Goal: Navigation & Orientation: Understand site structure

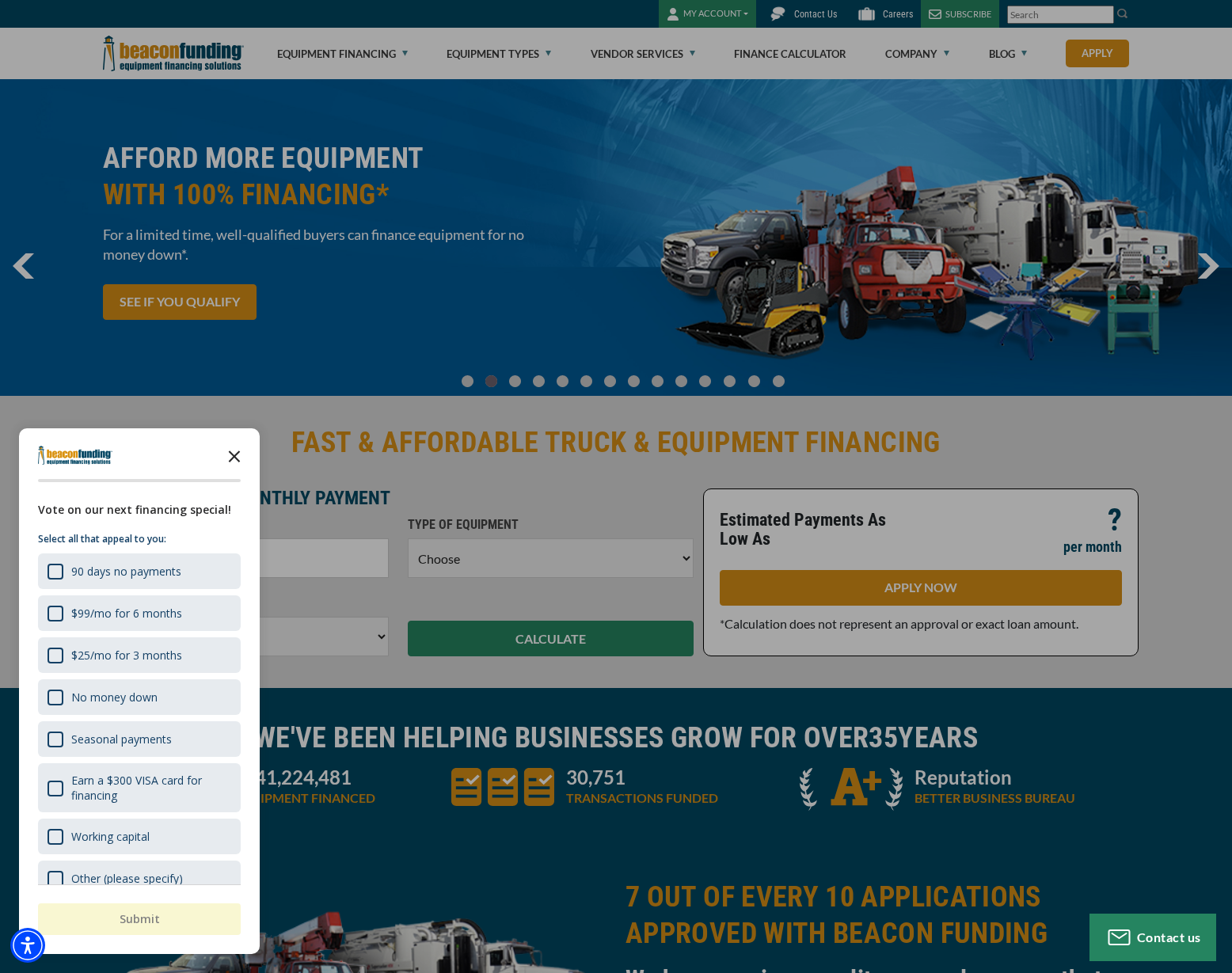
click at [238, 455] on icon "Close the survey" at bounding box center [234, 455] width 32 height 32
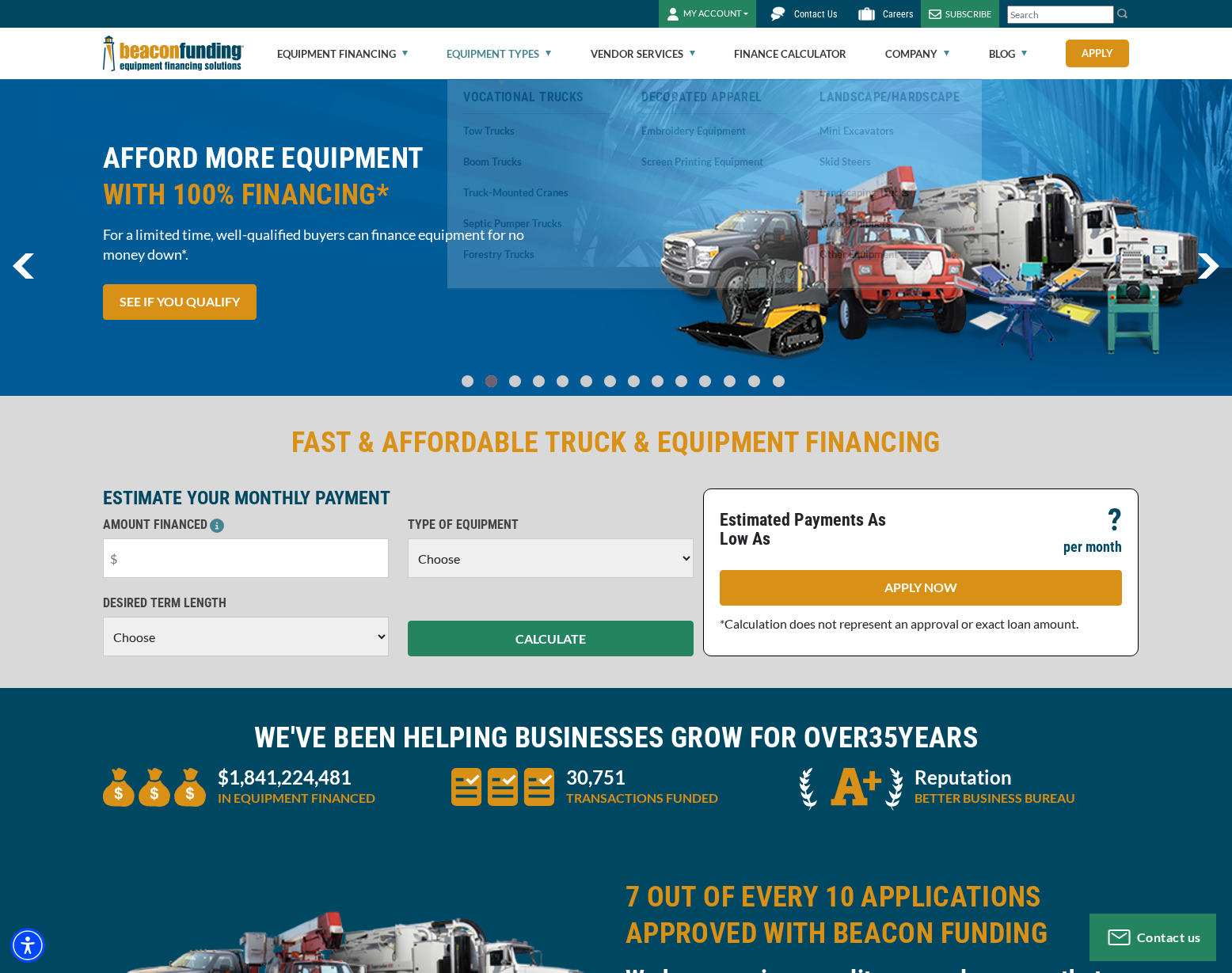
click at [529, 51] on link "Equipment Types" at bounding box center [498, 54] width 104 height 51
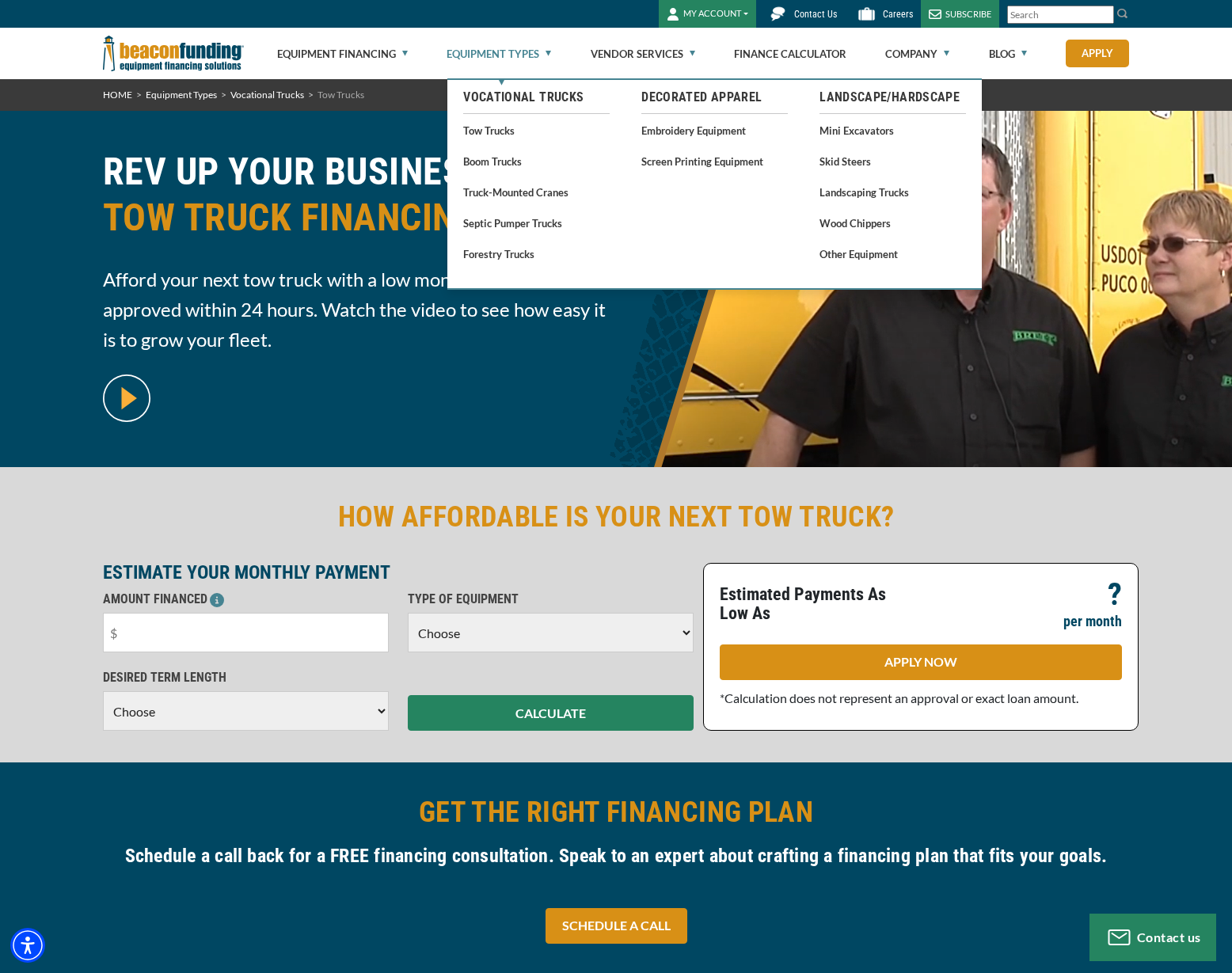
click at [505, 54] on link "Equipment Types" at bounding box center [498, 54] width 104 height 51
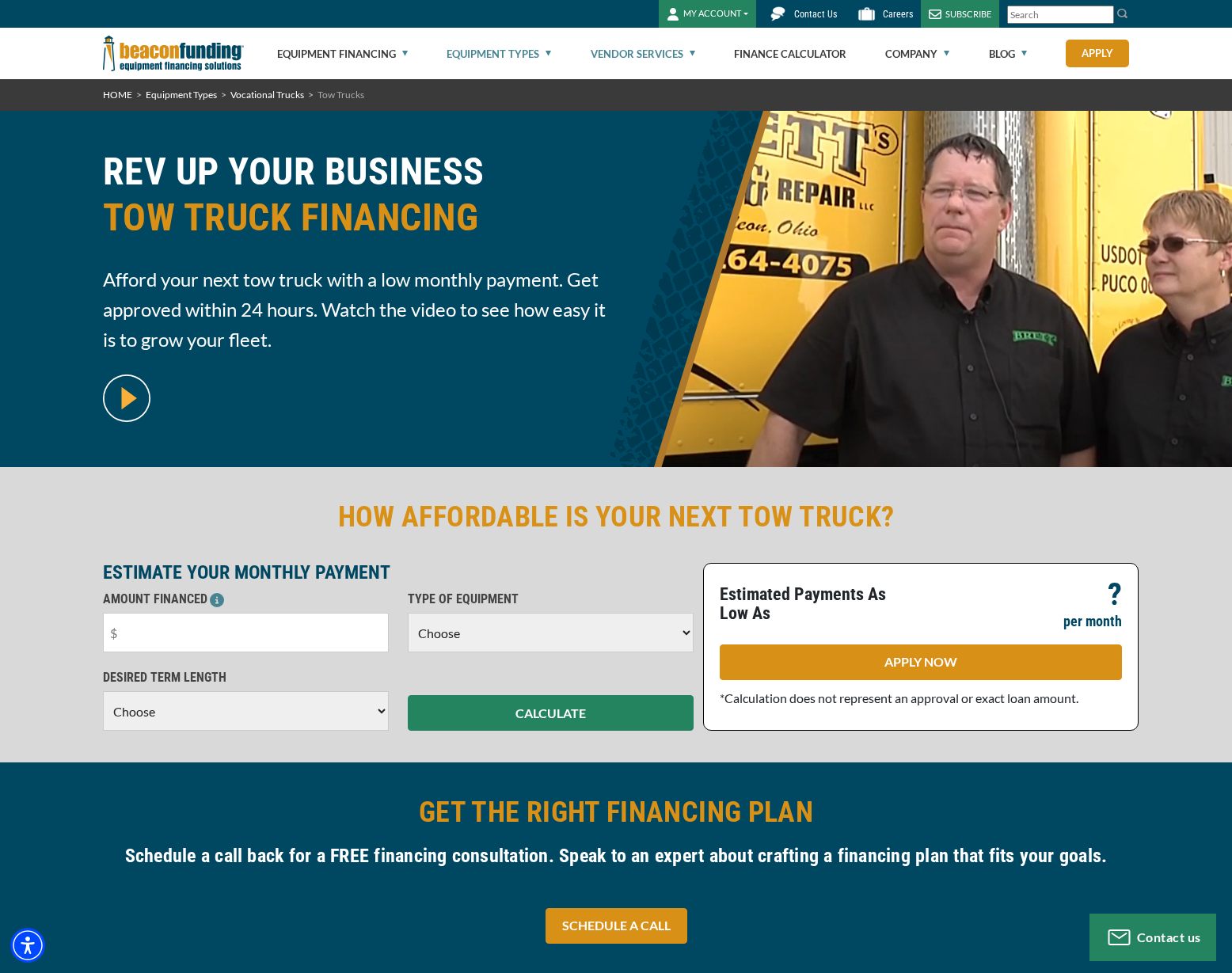
click at [680, 51] on link "Vendor Services" at bounding box center [642, 54] width 104 height 51
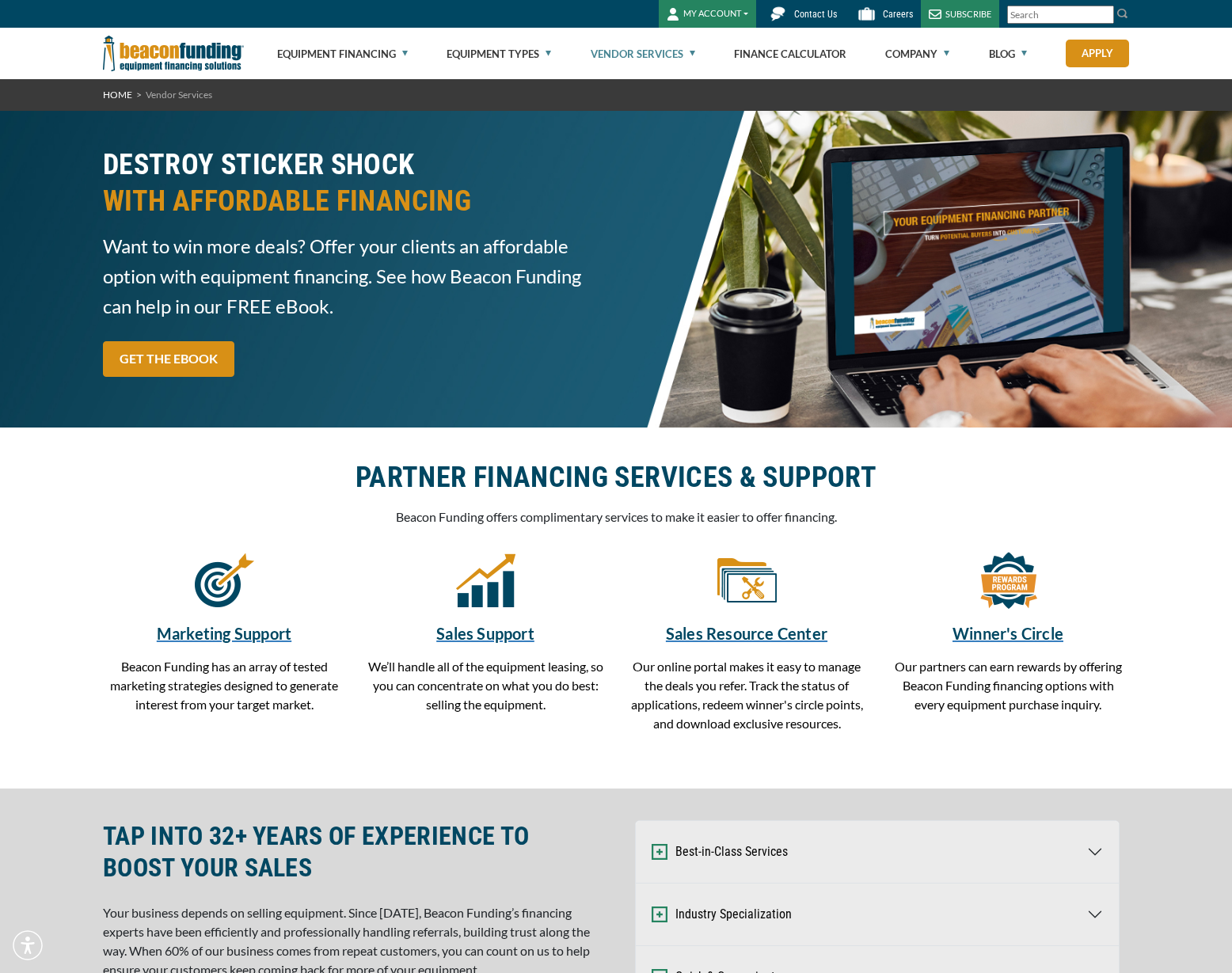
click at [680, 55] on link "Vendor Services" at bounding box center [642, 54] width 104 height 51
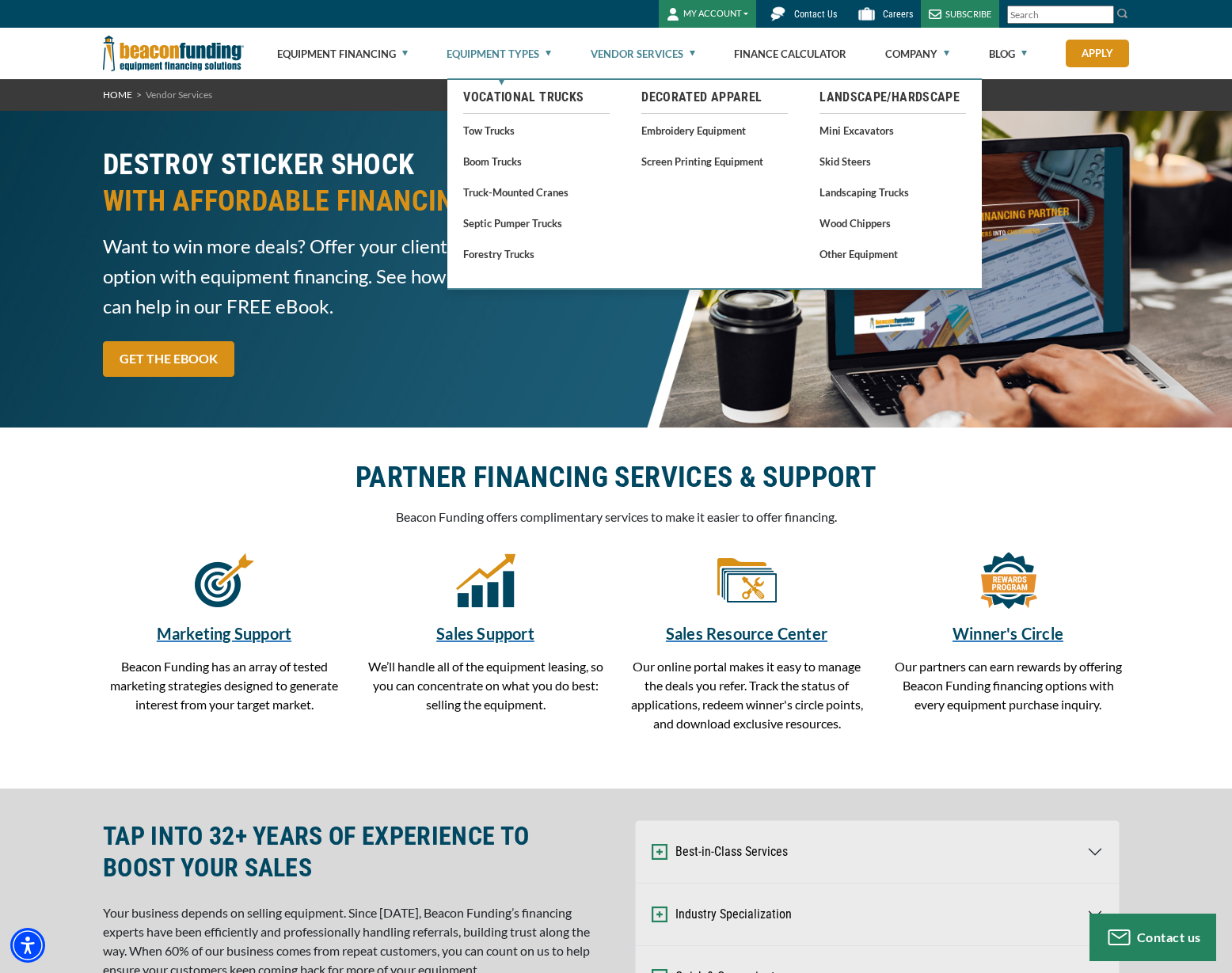
click at [551, 53] on link "Equipment Types" at bounding box center [498, 54] width 104 height 51
